Goal: Task Accomplishment & Management: Use online tool/utility

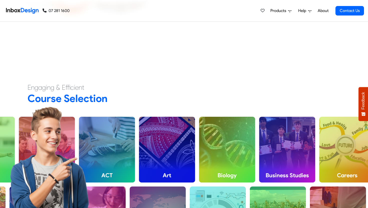
scroll to position [138, 0]
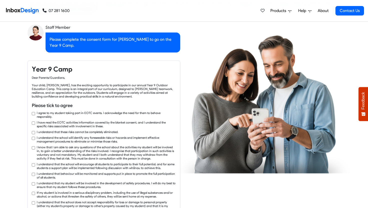
checkbox input "true"
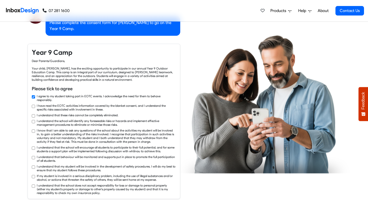
checkbox input "true"
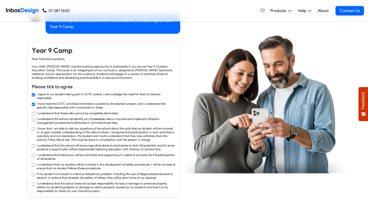
checkbox input "true"
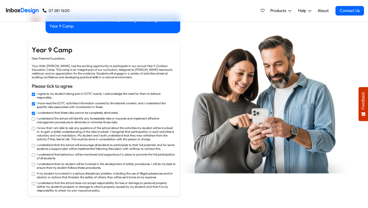
checkbox input "true"
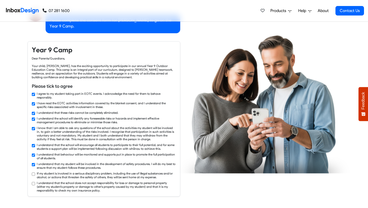
checkbox input "true"
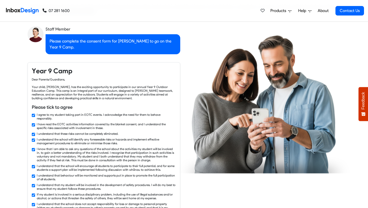
checkbox input "false"
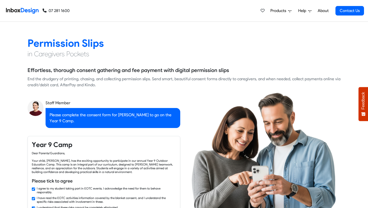
checkbox input "false"
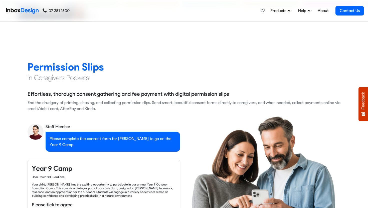
checkbox input "false"
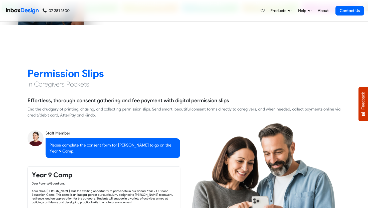
checkbox input "false"
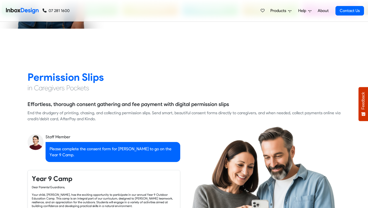
checkbox input "false"
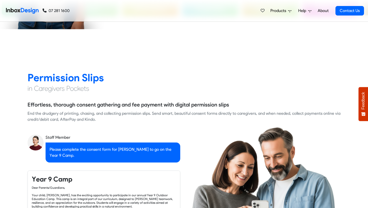
checkbox input "false"
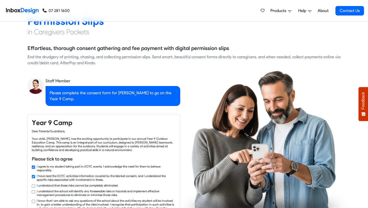
checkbox input "true"
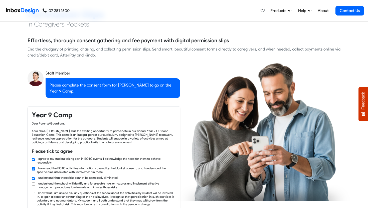
checkbox input "true"
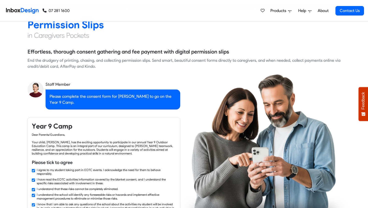
checkbox input "false"
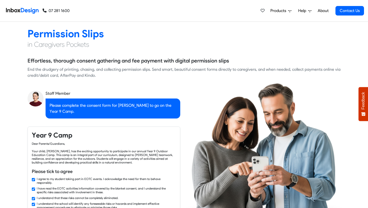
scroll to position [417, 0]
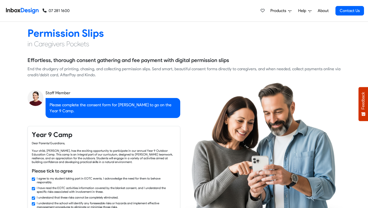
checkbox input "false"
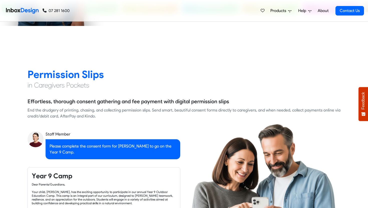
checkbox input "false"
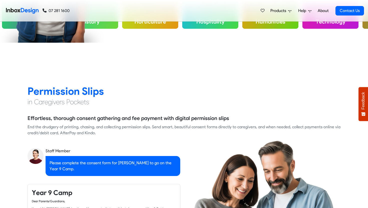
checkbox input "false"
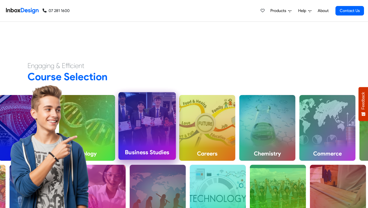
scroll to position [159, 0]
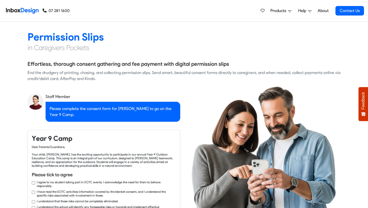
checkbox input "true"
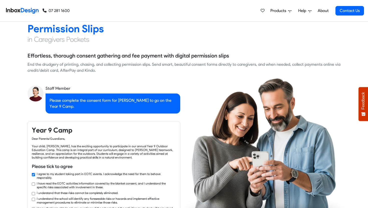
checkbox input "true"
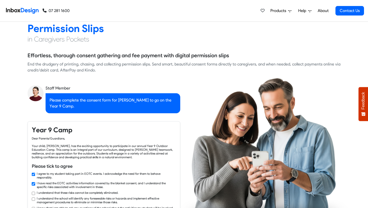
checkbox input "true"
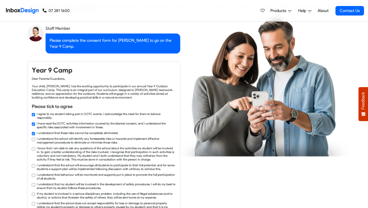
checkbox input "true"
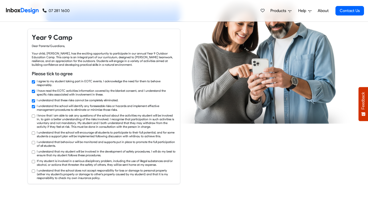
checkbox input "true"
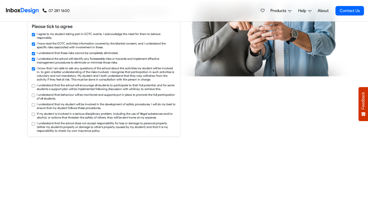
checkbox input "true"
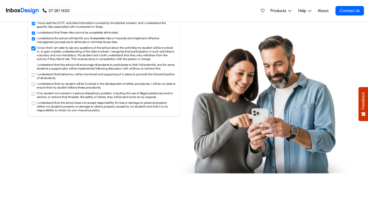
checkbox input "true"
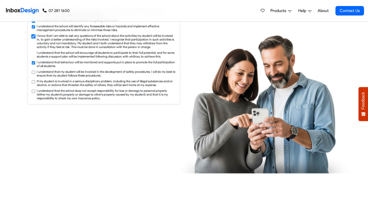
checkbox input "true"
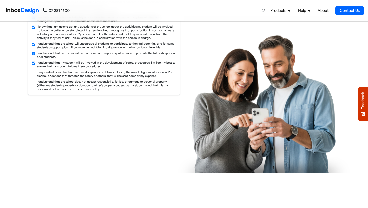
checkbox input "true"
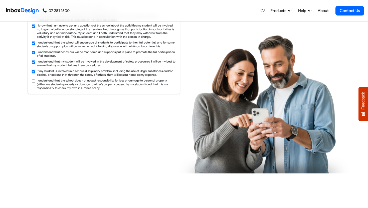
checkbox input "true"
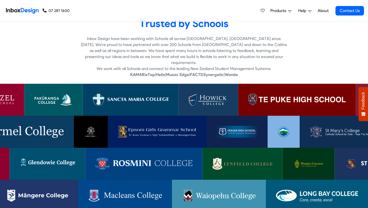
scroll to position [1000, 0]
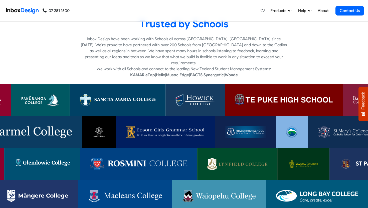
click at [200, 119] on link at bounding box center [165, 132] width 99 height 32
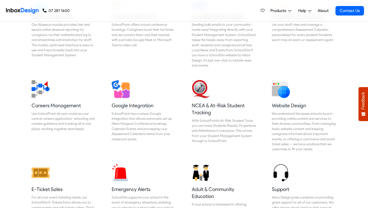
scroll to position [1892, 0]
